Goal: Information Seeking & Learning: Learn about a topic

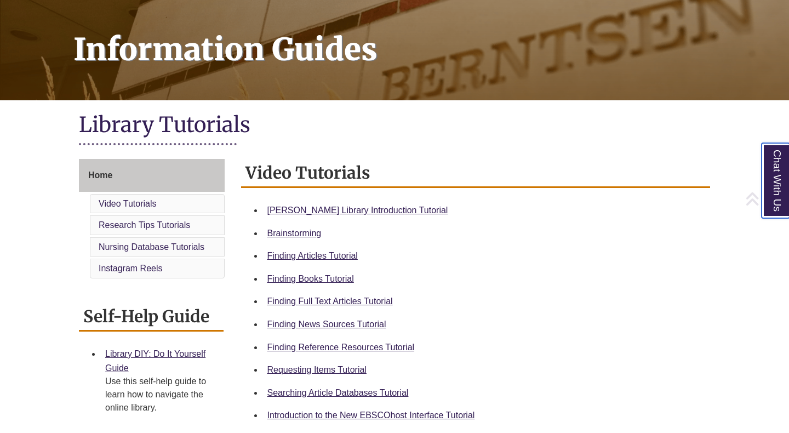
scroll to position [154, 0]
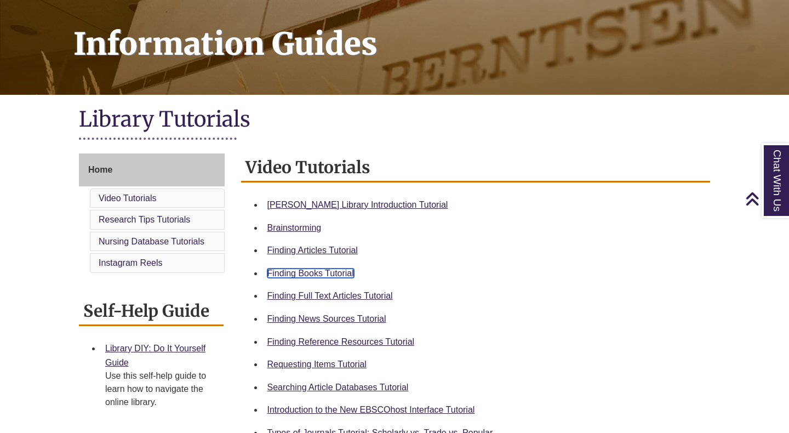
click at [319, 273] on link "Finding Books Tutorial" at bounding box center [310, 272] width 87 height 9
click at [148, 166] on link "Home" at bounding box center [152, 169] width 146 height 33
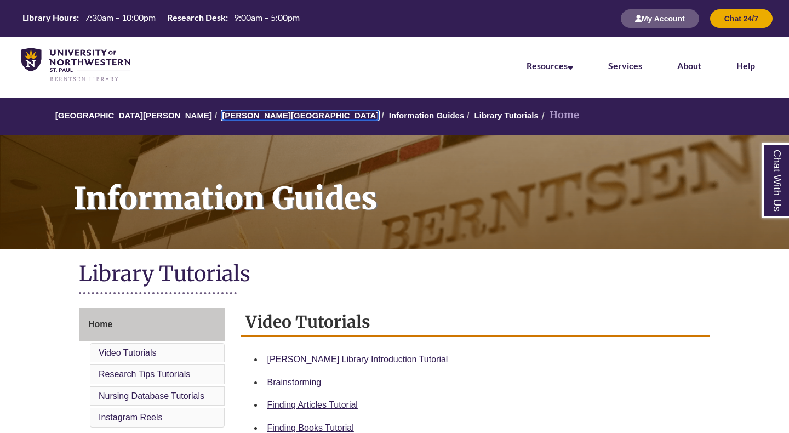
click at [228, 116] on link "[PERSON_NAME][GEOGRAPHIC_DATA]" at bounding box center [300, 115] width 157 height 9
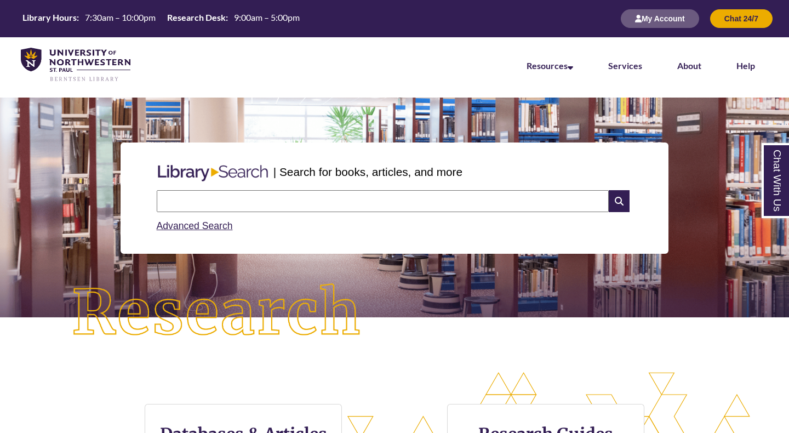
click at [280, 200] on input "text" at bounding box center [383, 201] width 452 height 22
type input "**********"
click at [618, 193] on icon at bounding box center [618, 201] width 21 height 22
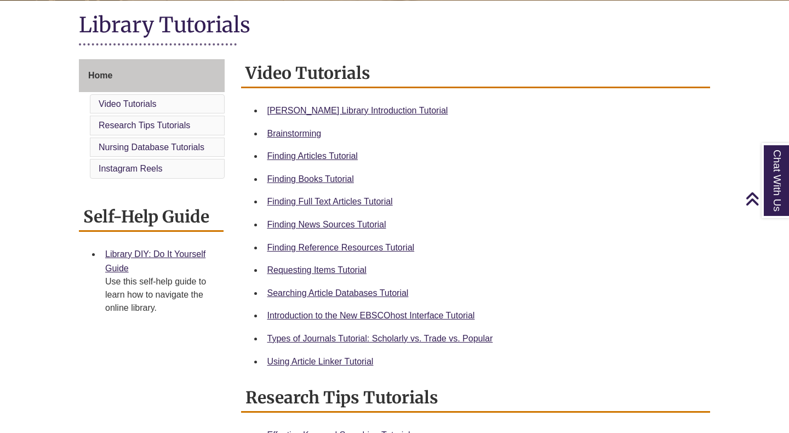
scroll to position [255, 0]
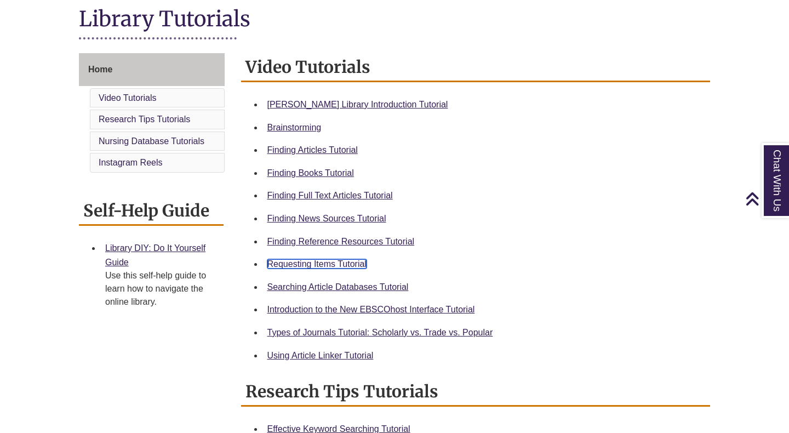
click at [304, 265] on link "Requesting Items Tutorial" at bounding box center [316, 263] width 99 height 9
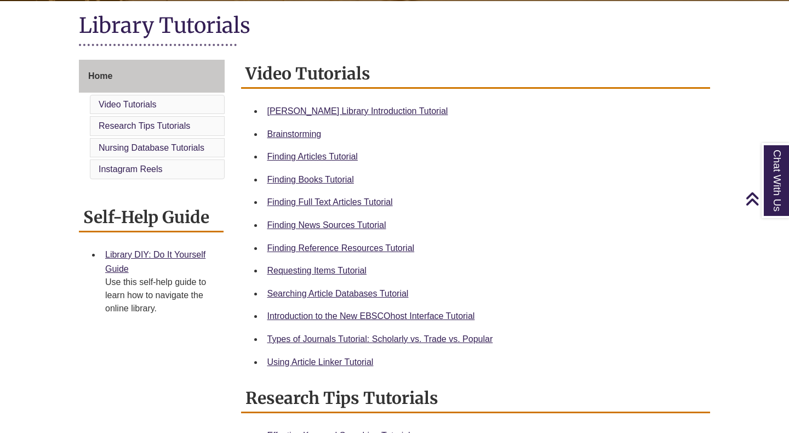
scroll to position [249, 0]
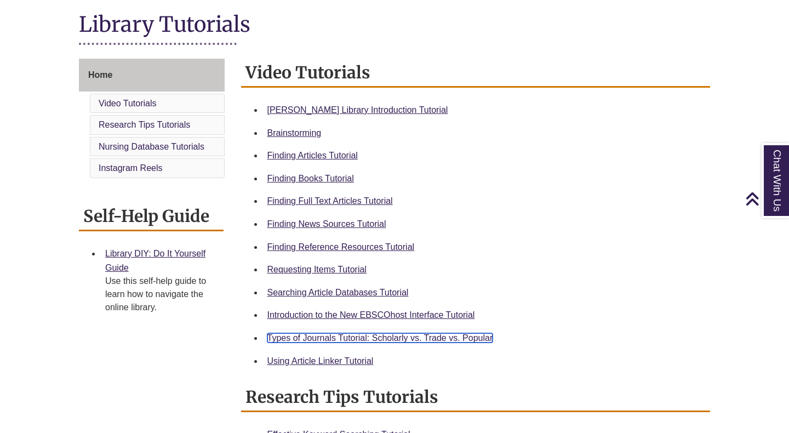
click at [321, 338] on link "Types of Journals Tutorial: Scholarly vs. Trade vs. Popular" at bounding box center [380, 337] width 226 height 9
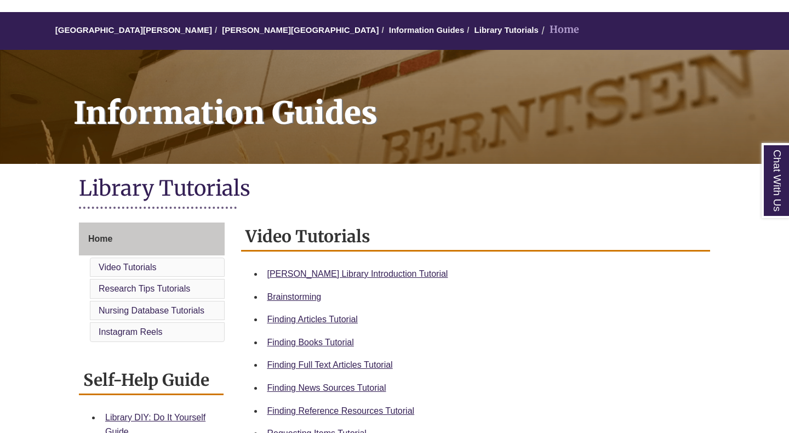
scroll to position [90, 0]
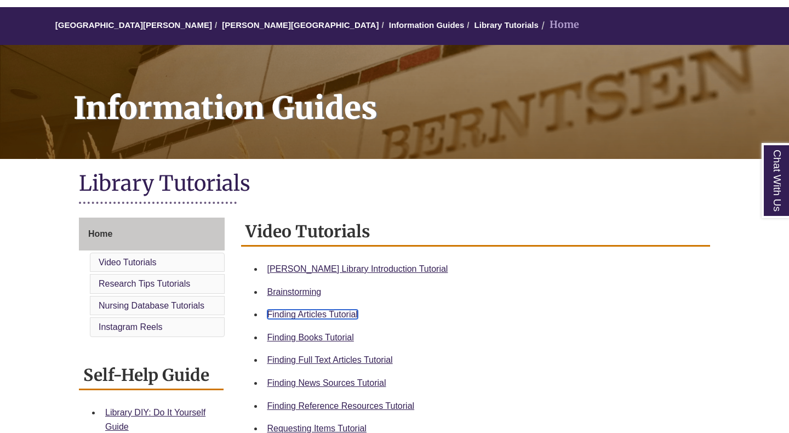
click at [344, 316] on link "Finding Articles Tutorial" at bounding box center [312, 313] width 90 height 9
click at [222, 27] on link "[PERSON_NAME][GEOGRAPHIC_DATA]" at bounding box center [300, 24] width 157 height 9
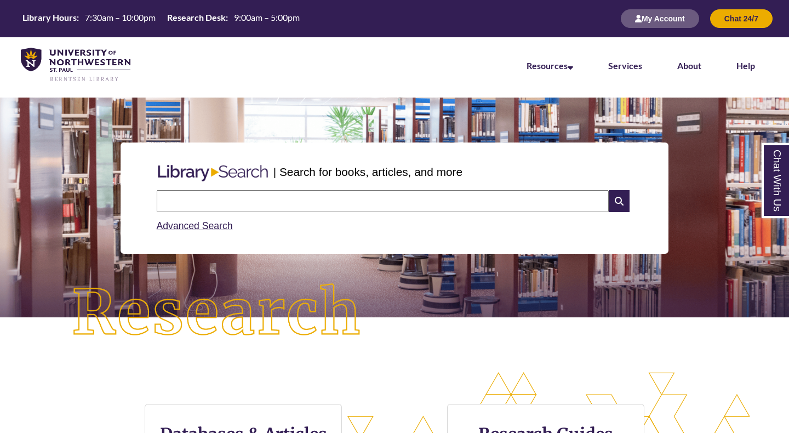
click at [246, 196] on input "text" at bounding box center [383, 201] width 452 height 22
type input "**********"
click at [615, 203] on icon at bounding box center [618, 201] width 21 height 22
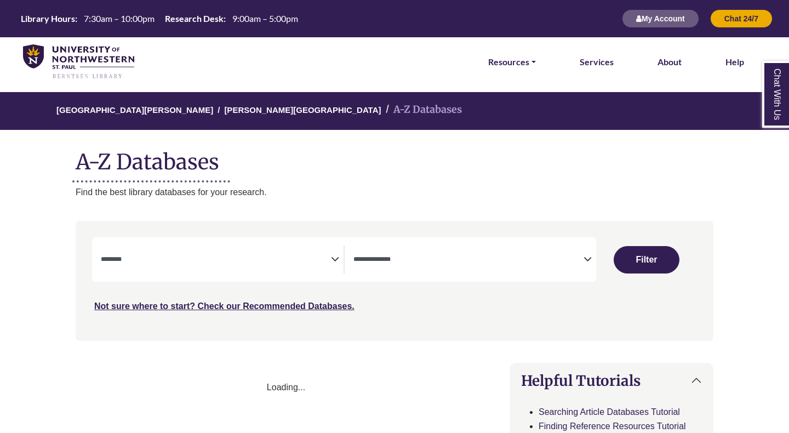
select select "Database Subject Filter"
select select "Database Types Filter"
select select "Database Subject Filter"
select select "Database Types Filter"
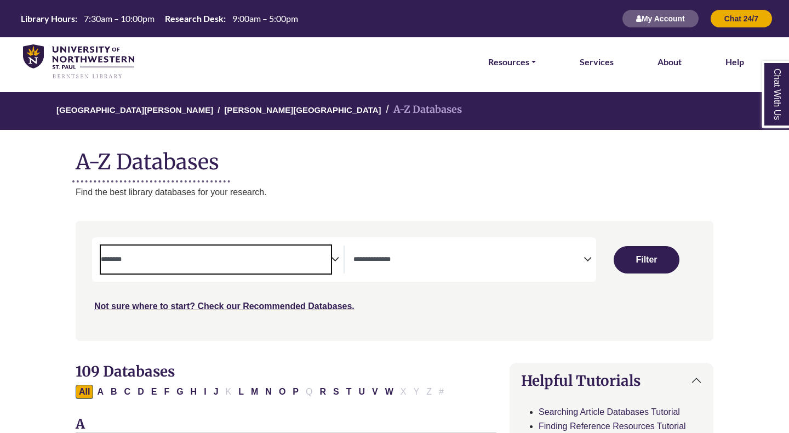
click at [171, 253] on span "Search filters" at bounding box center [216, 257] width 230 height 9
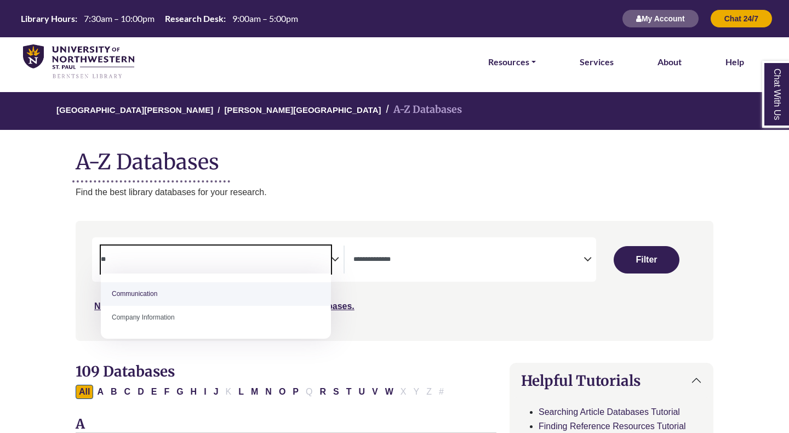
type textarea "*"
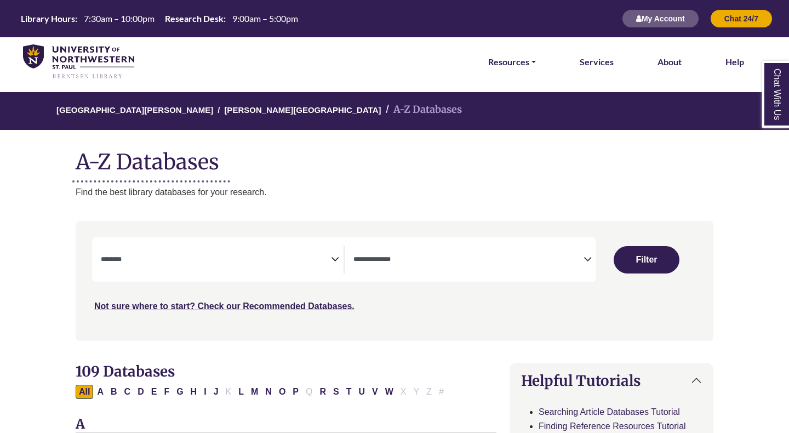
click at [162, 264] on textarea "Search" at bounding box center [216, 260] width 230 height 9
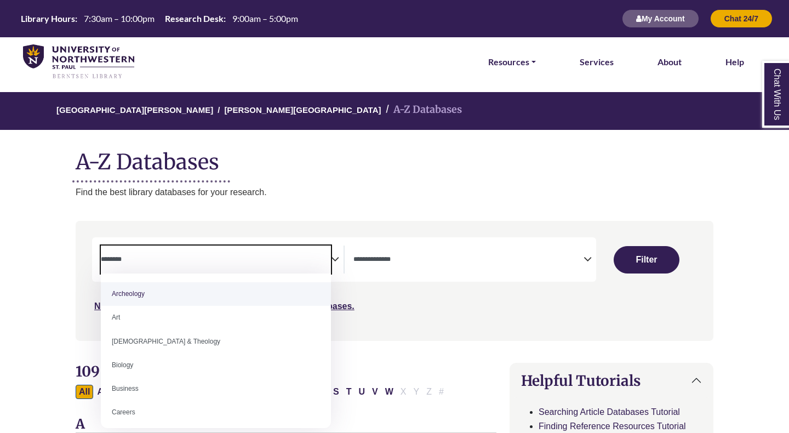
type textarea "*"
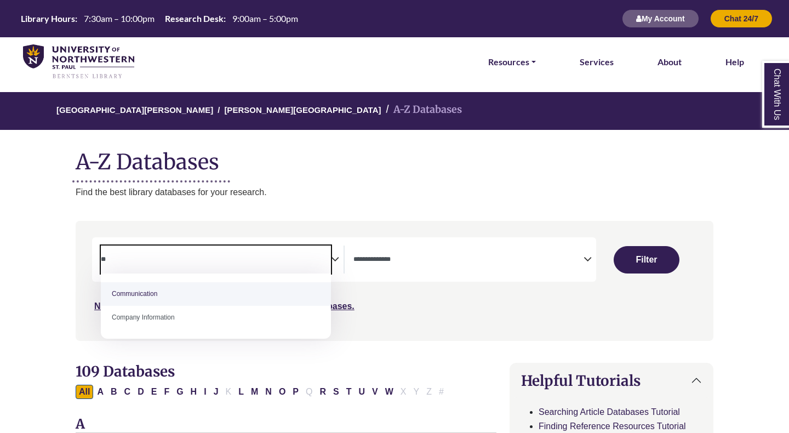
type textarea "*"
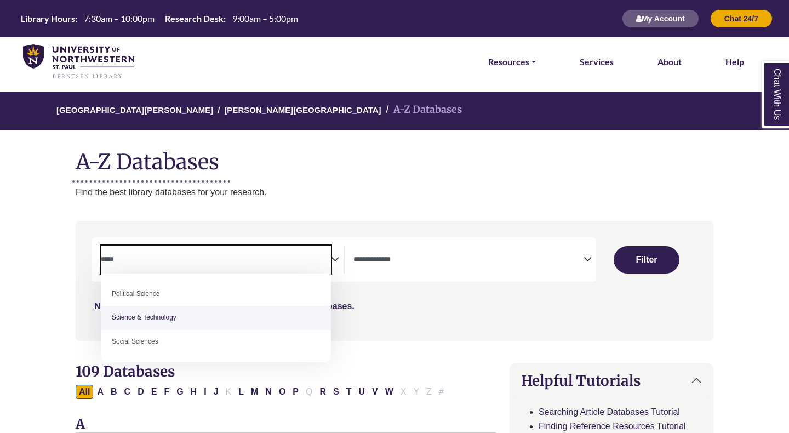
type textarea "*****"
select select "*****"
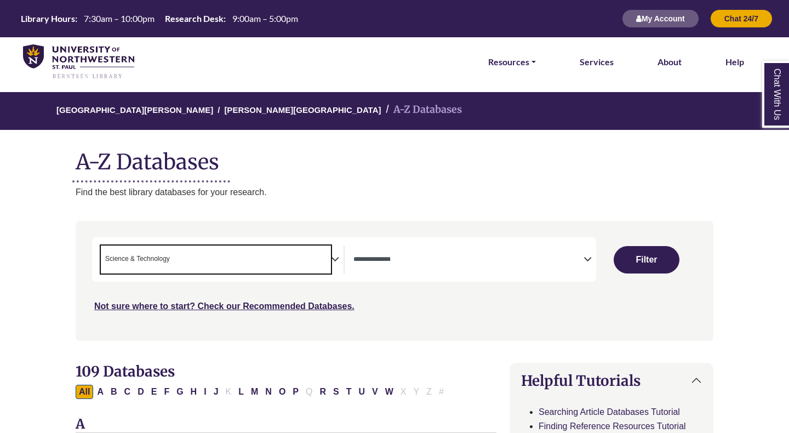
scroll to position [427, 0]
select select "Database Subject Filter"
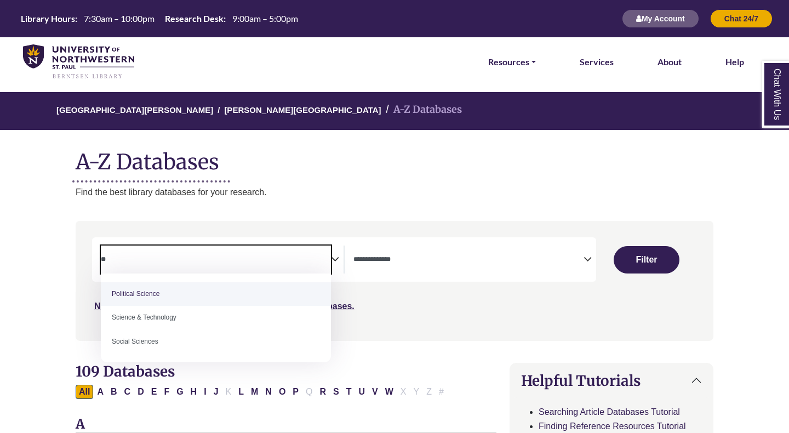
type textarea "*"
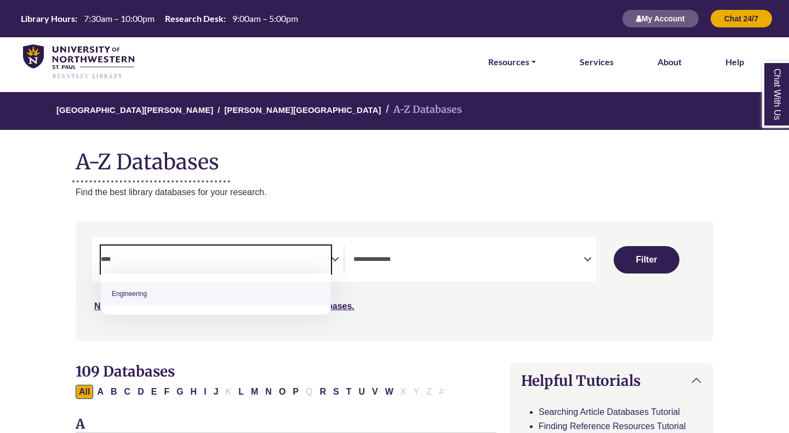
type textarea "****"
select select "******"
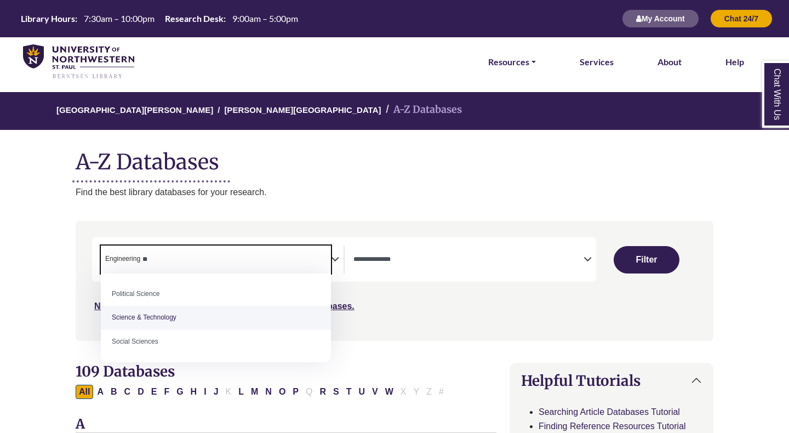
type textarea "**"
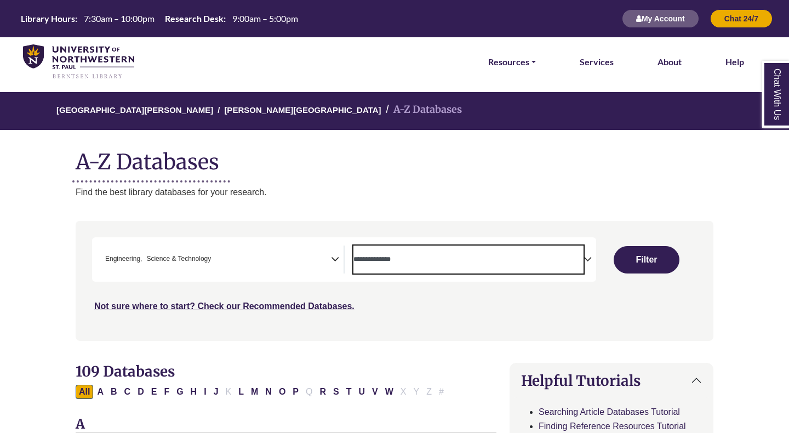
click at [564, 257] on textarea "Search" at bounding box center [468, 260] width 230 height 9
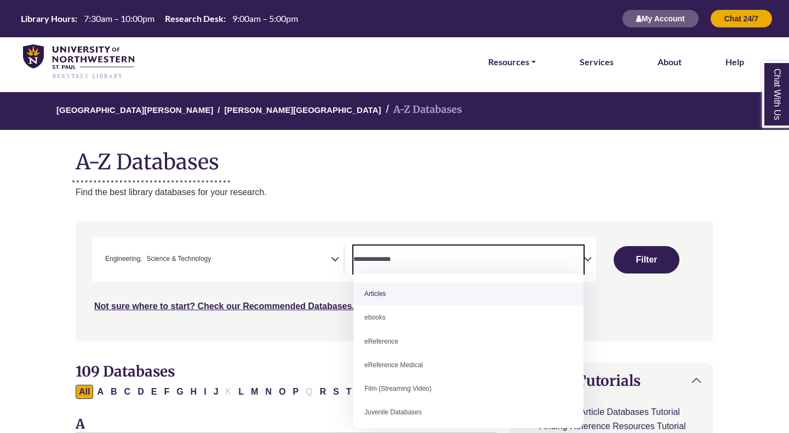
click at [564, 257] on textarea "Search" at bounding box center [468, 260] width 230 height 9
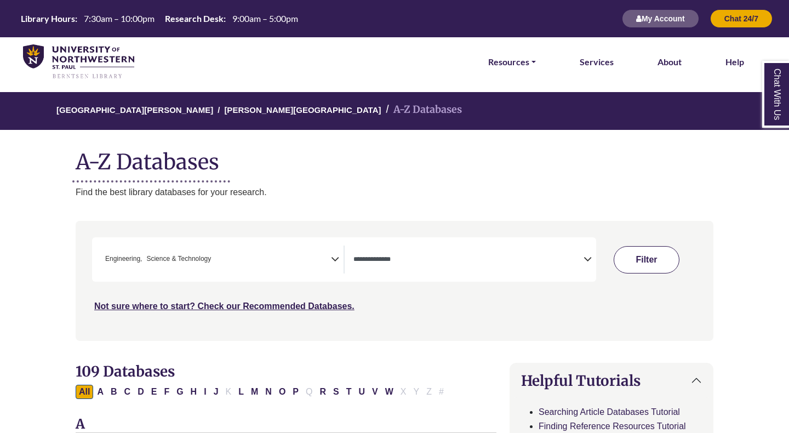
click at [634, 263] on button "Filter" at bounding box center [646, 259] width 66 height 27
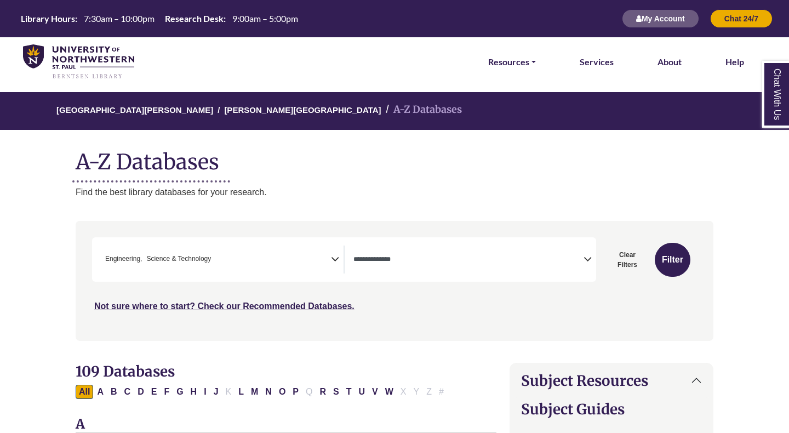
select select "Database Types Filter"
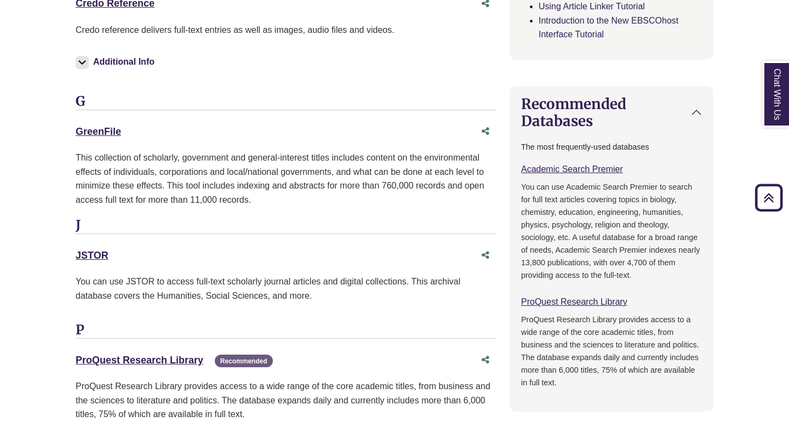
scroll to position [732, 0]
drag, startPoint x: 628, startPoint y: 169, endPoint x: 520, endPoint y: 166, distance: 108.5
click at [520, 166] on div "The most frequently-used databases Academic Search Premier This link opens in a…" at bounding box center [611, 273] width 203 height 273
copy link "Academic Search Premier"
drag, startPoint x: 634, startPoint y: 302, endPoint x: 519, endPoint y: 300, distance: 115.0
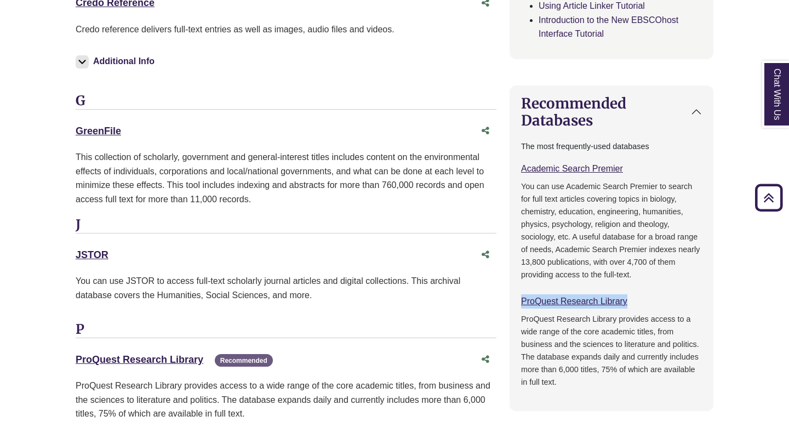
click at [519, 300] on div "The most frequently-used databases Academic Search Premier This link opens in a…" at bounding box center [611, 273] width 203 height 273
copy link "ProQuest Research Library"
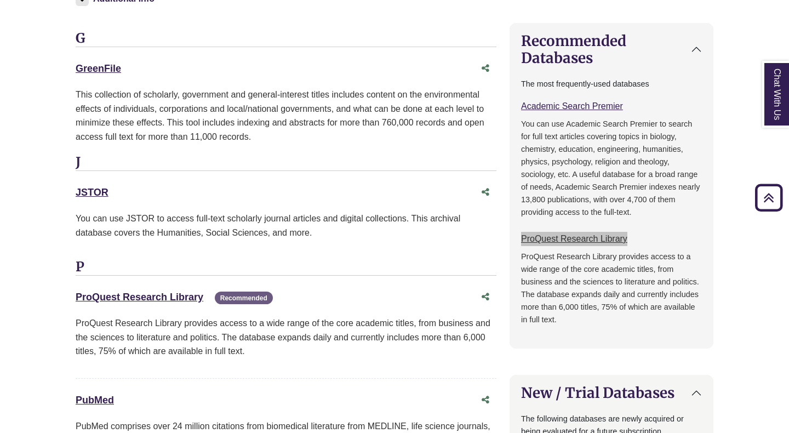
scroll to position [784, 0]
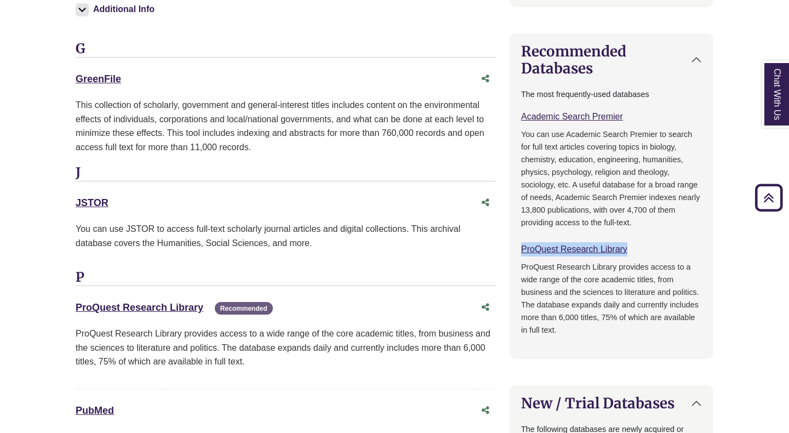
click at [699, 55] on button "Recommended Databases" at bounding box center [611, 59] width 203 height 51
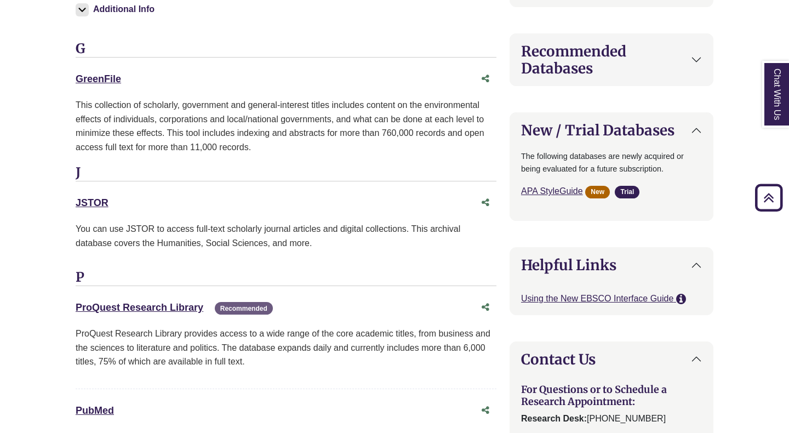
click at [698, 56] on button "Recommended Databases" at bounding box center [611, 59] width 203 height 51
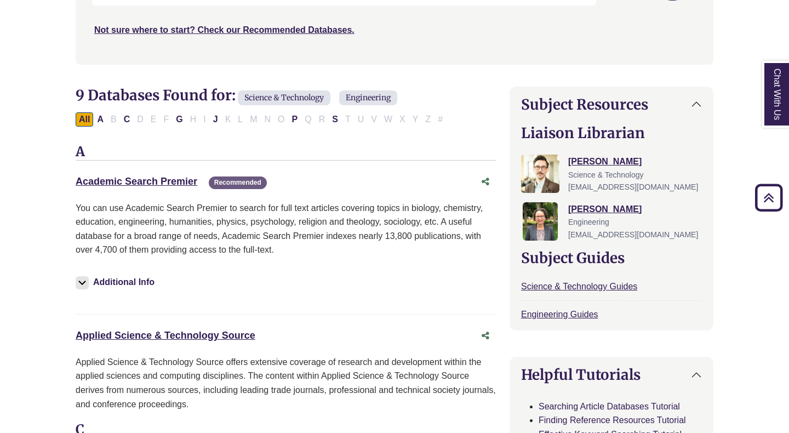
scroll to position [308, 0]
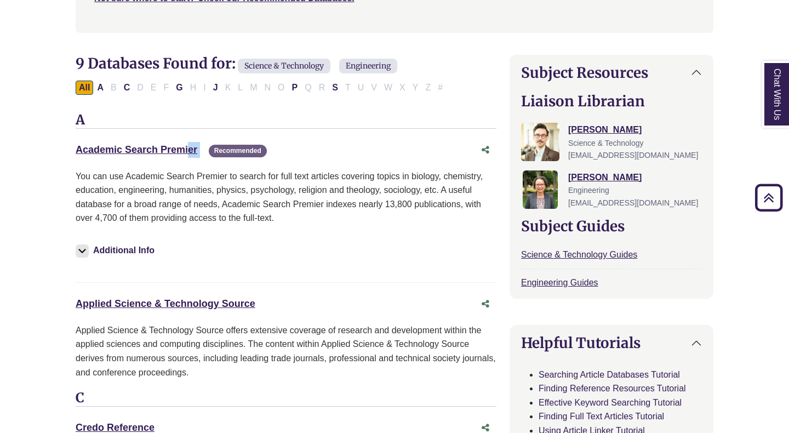
drag, startPoint x: 71, startPoint y: 150, endPoint x: 203, endPoint y: 156, distance: 132.1
copy div "Academic Search Premier This link opens in a new window"
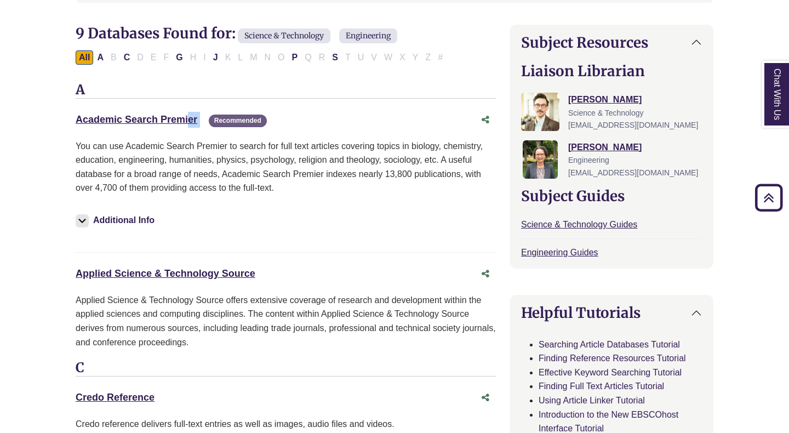
drag, startPoint x: 259, startPoint y: 275, endPoint x: 60, endPoint y: 268, distance: 199.5
copy link "Applied Science & Technology Source"
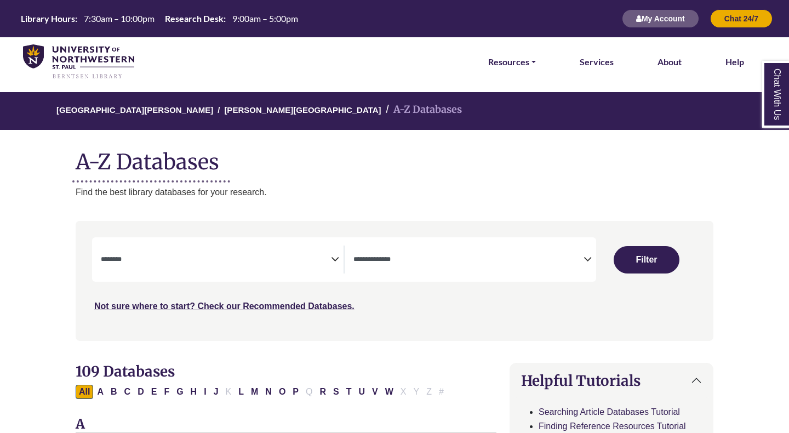
select select "Database Subject Filter"
select select "Database Types Filter"
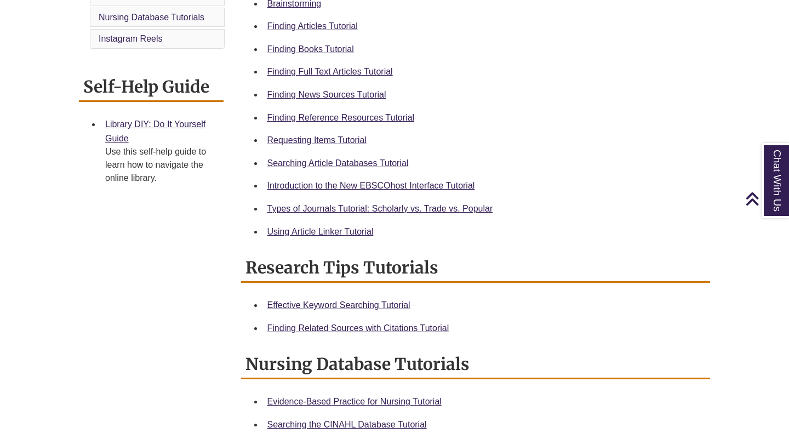
scroll to position [378, 0]
click at [343, 162] on link "Searching Article Databases Tutorial" at bounding box center [337, 163] width 141 height 9
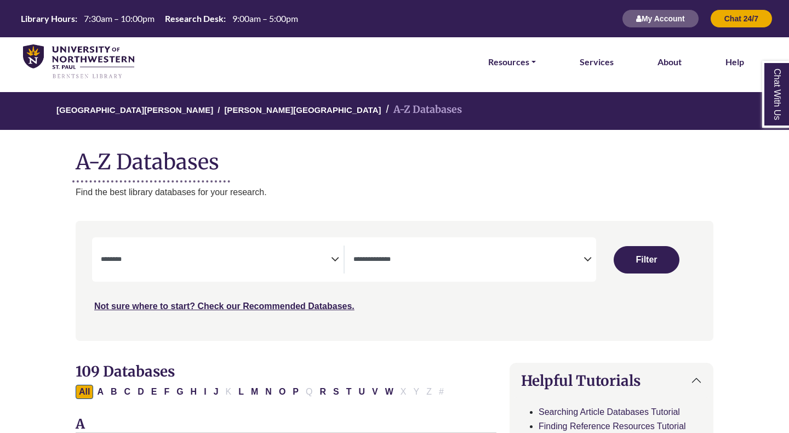
select select "Database Subject Filter"
select select "Database Types Filter"
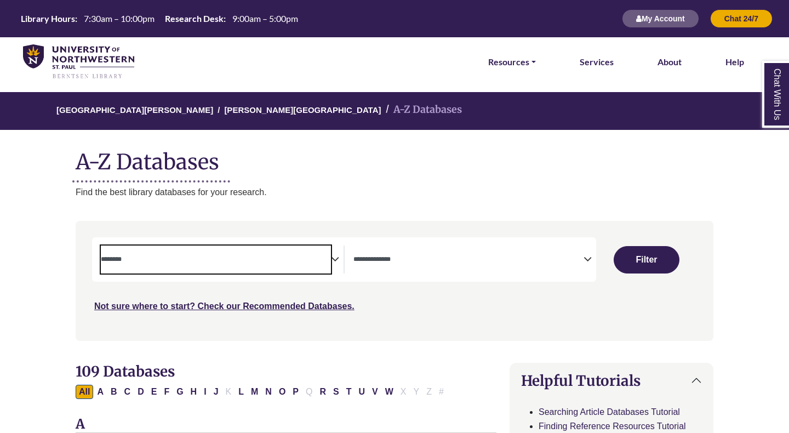
click at [234, 252] on span "Search filters" at bounding box center [216, 259] width 230 height 28
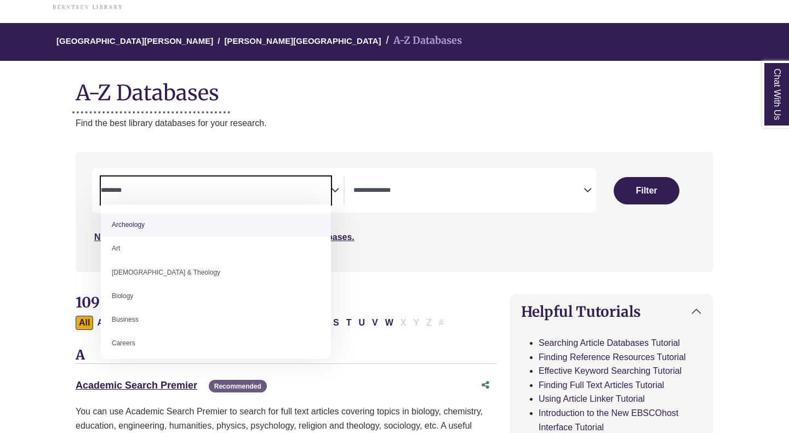
scroll to position [71, 0]
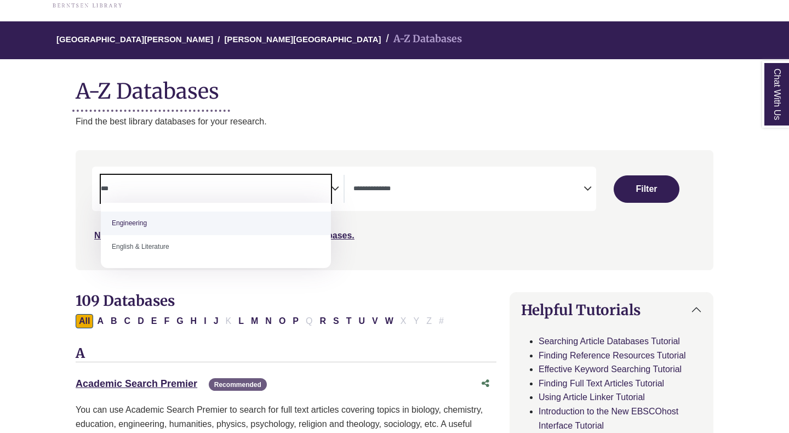
type textarea "***"
select select "******"
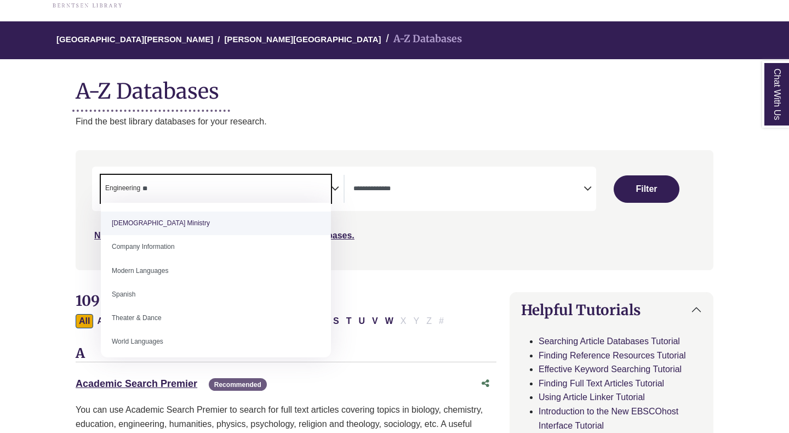
type textarea "*"
select select "Database Subject Filter"
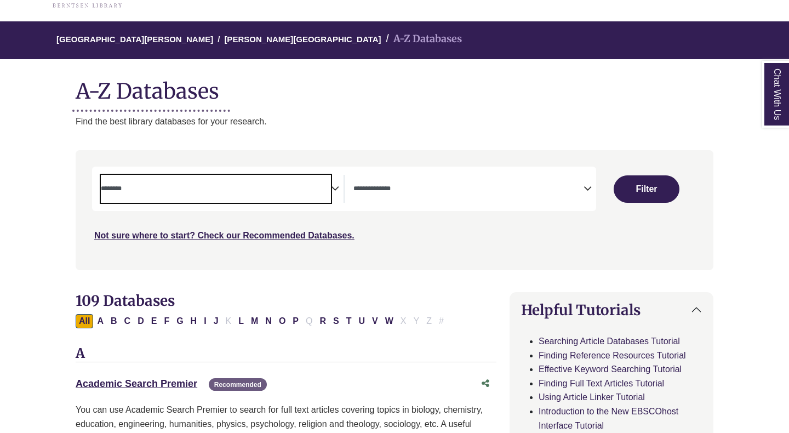
click at [140, 192] on textarea "Search" at bounding box center [216, 189] width 230 height 9
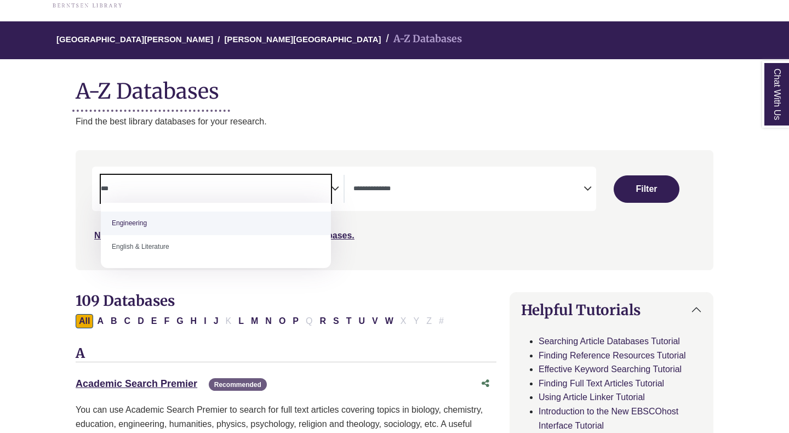
type textarea "***"
select select "******"
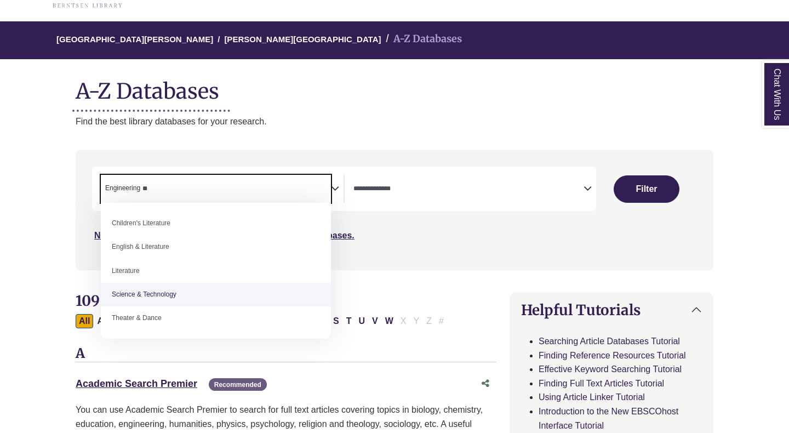
type textarea "**"
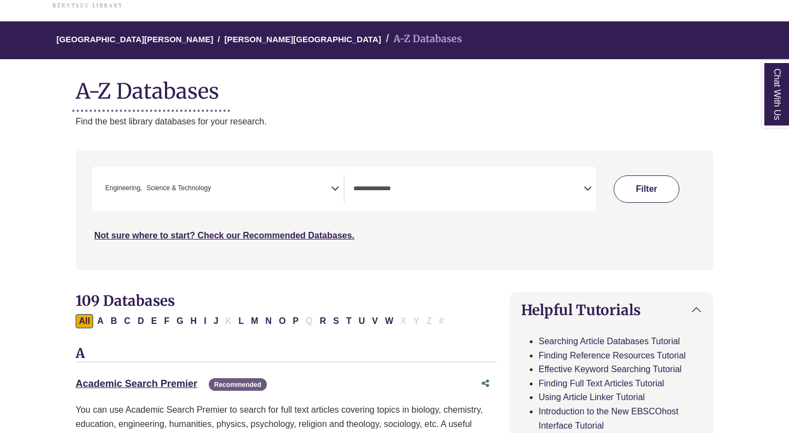
click at [650, 183] on button "Filter" at bounding box center [646, 188] width 66 height 27
select select "Database Types Filter"
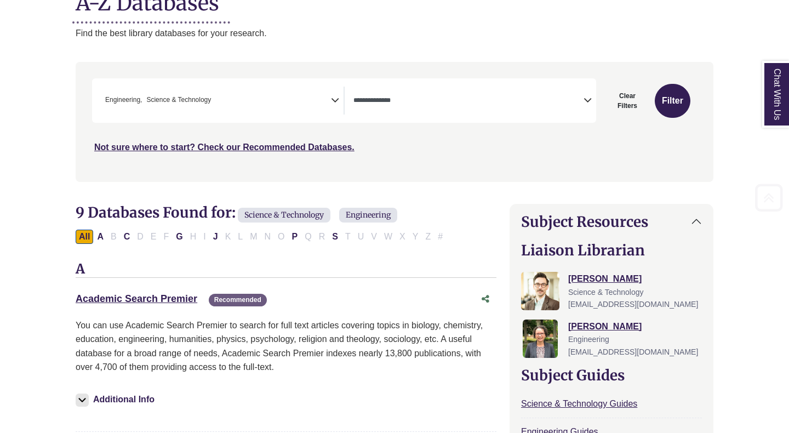
scroll to position [163, 0]
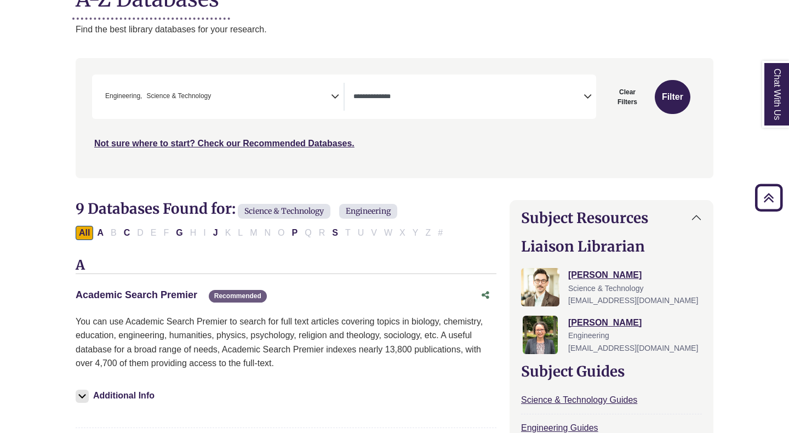
click at [143, 296] on link "Academic Search Premier This link opens in a new window" at bounding box center [137, 294] width 122 height 11
click at [140, 294] on link "Academic Search Premier This link opens in a new window" at bounding box center [137, 294] width 122 height 11
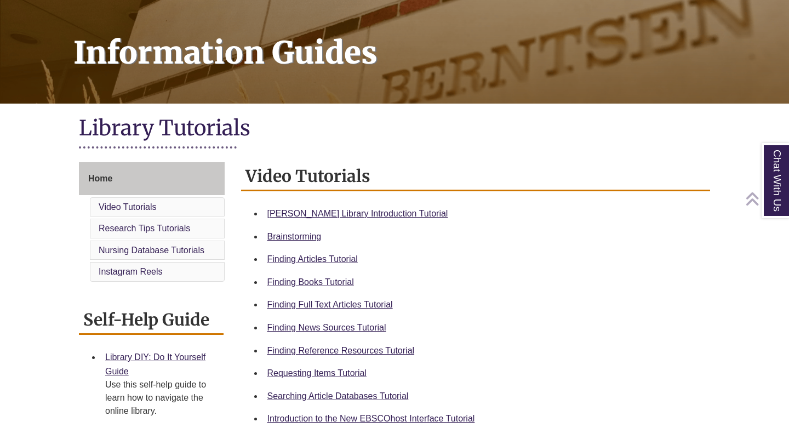
scroll to position [147, 0]
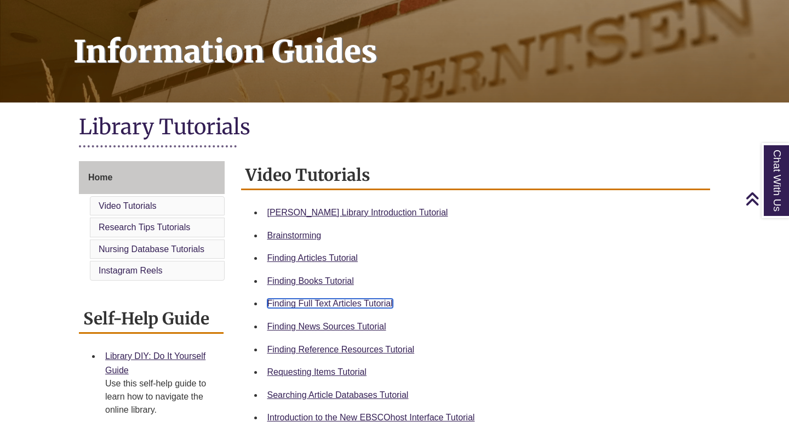
click at [311, 307] on link "Finding Full Text Articles Tutorial" at bounding box center [329, 302] width 125 height 9
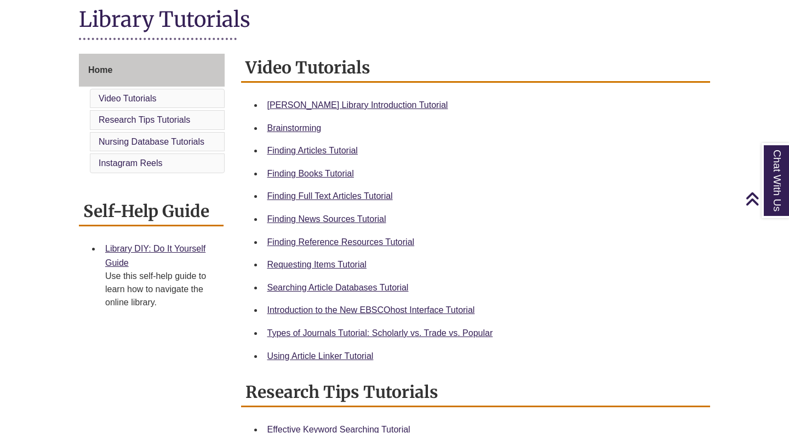
scroll to position [256, 0]
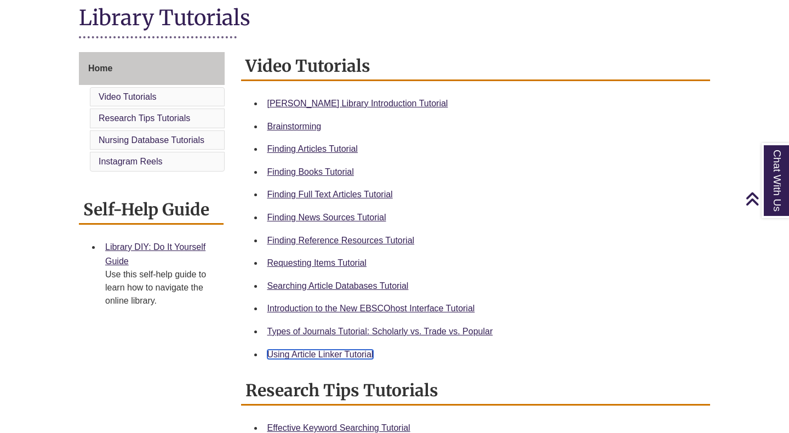
click at [344, 355] on link "Using Article Linker Tutorial" at bounding box center [320, 353] width 106 height 9
